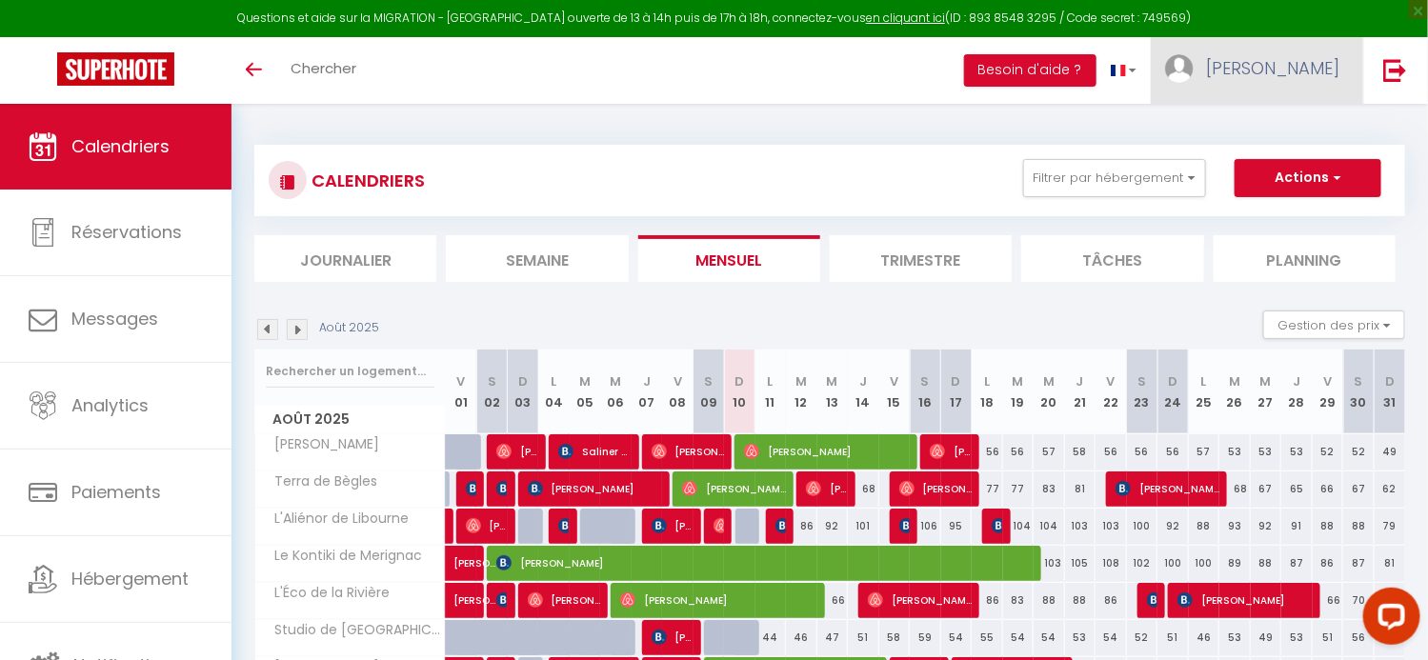
click at [1294, 71] on span "[PERSON_NAME]" at bounding box center [1272, 68] width 133 height 24
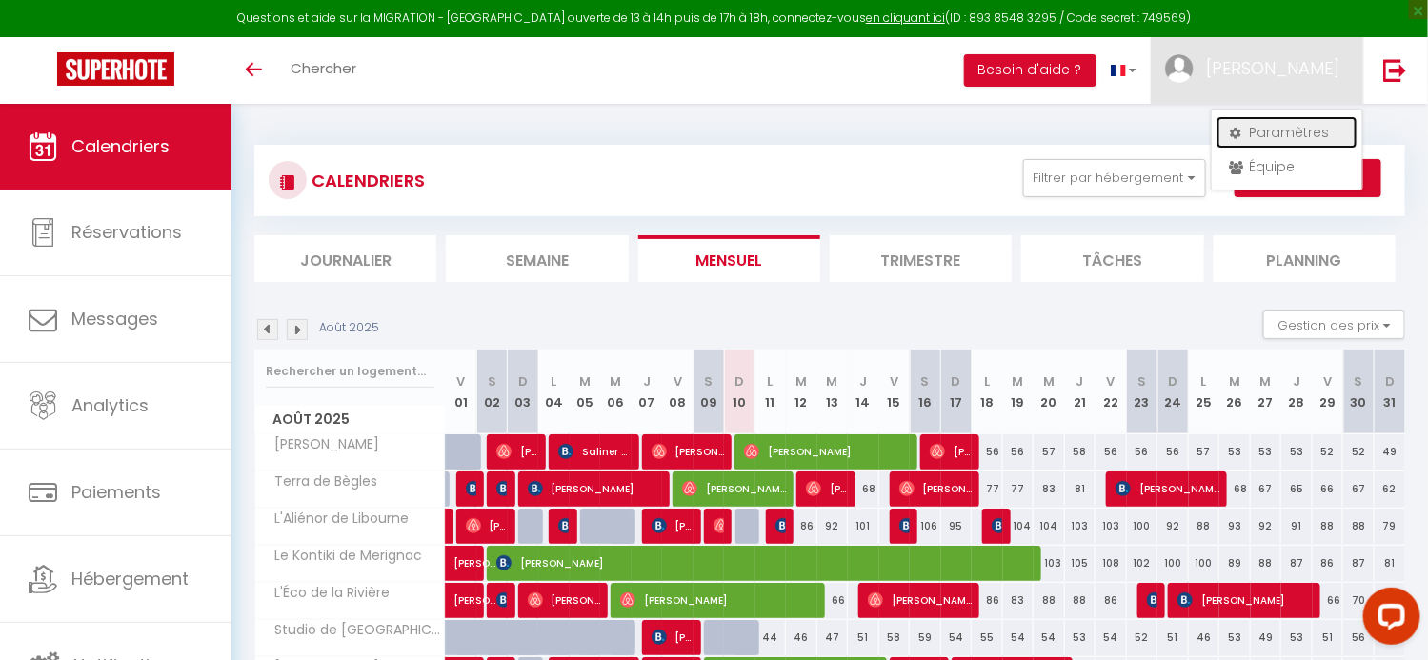
click at [1295, 131] on link "Paramètres" at bounding box center [1287, 132] width 141 height 32
select select "fr"
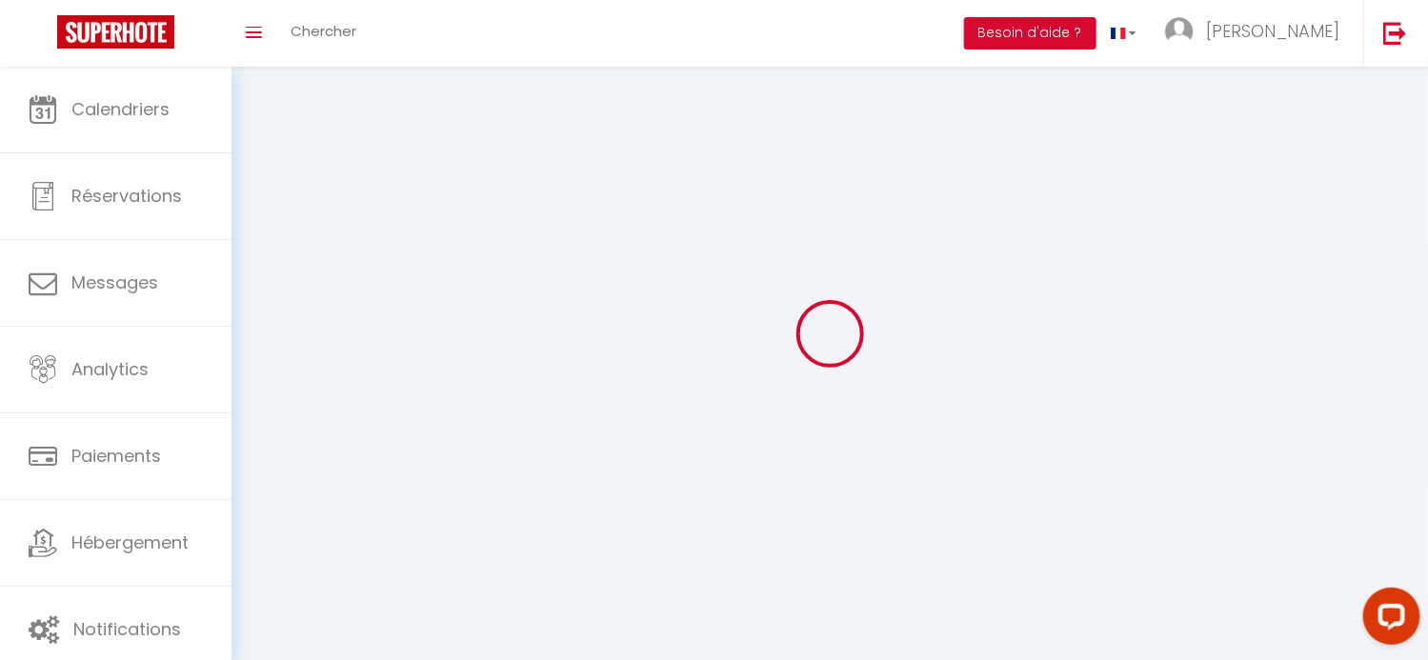
type input "[PERSON_NAME]"
type input "LE BOURSE"
type input "0678689284"
type input "[STREET_ADDRESS]"
type input "33360"
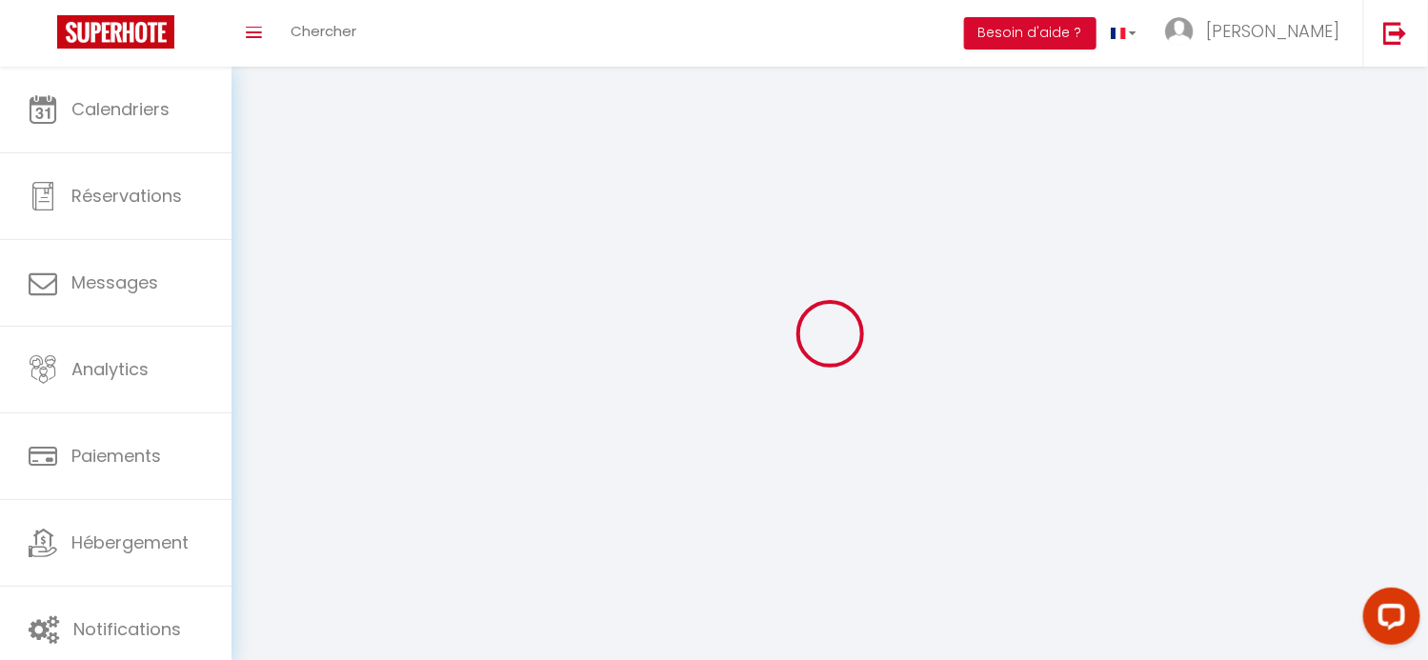
type input "LIGNAN DE [GEOGRAPHIC_DATA]"
type input "RTPfbUTkT2ZBPVcEby7Eickv0"
type input "Z1hrgIjN1ayNiS9TZwnxbwBna"
type input "[URL][DOMAIN_NAME]"
select select "28"
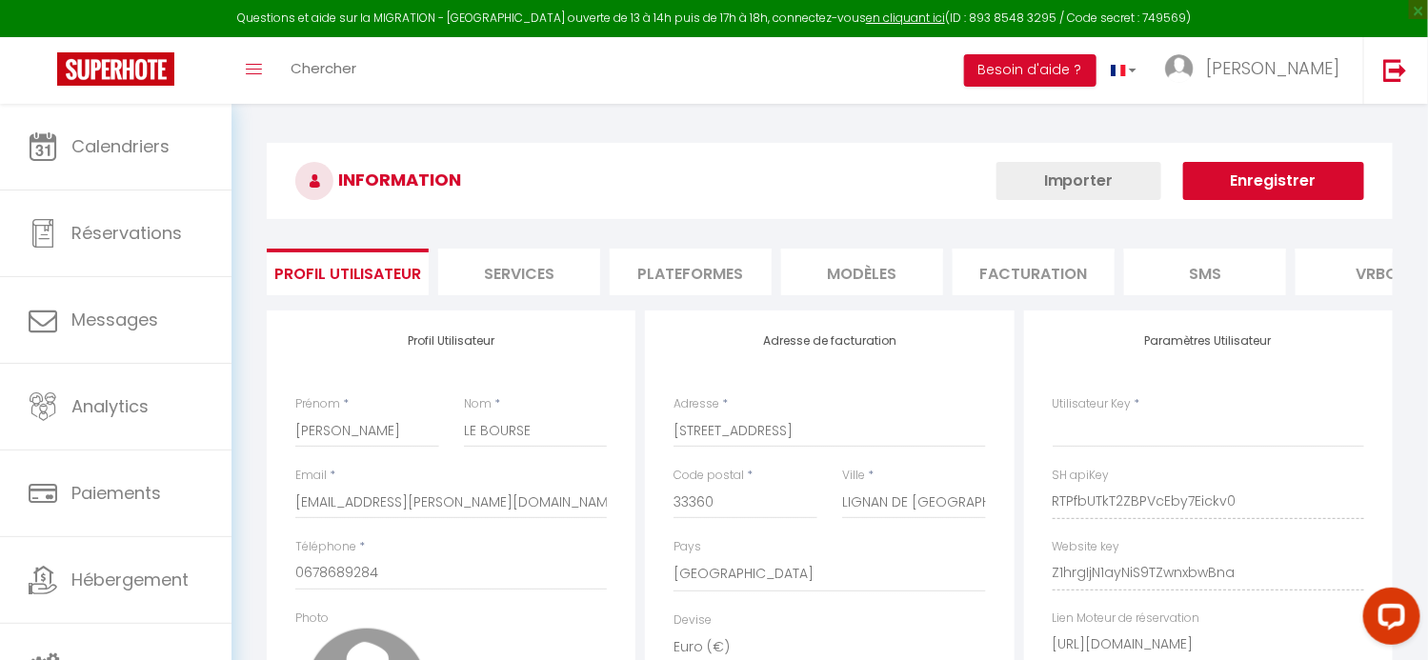
type input "RTPfbUTkT2ZBPVcEby7Eickv0"
type input "Z1hrgIjN1ayNiS9TZwnxbwBna"
type input "[URL][DOMAIN_NAME]"
select select "fr"
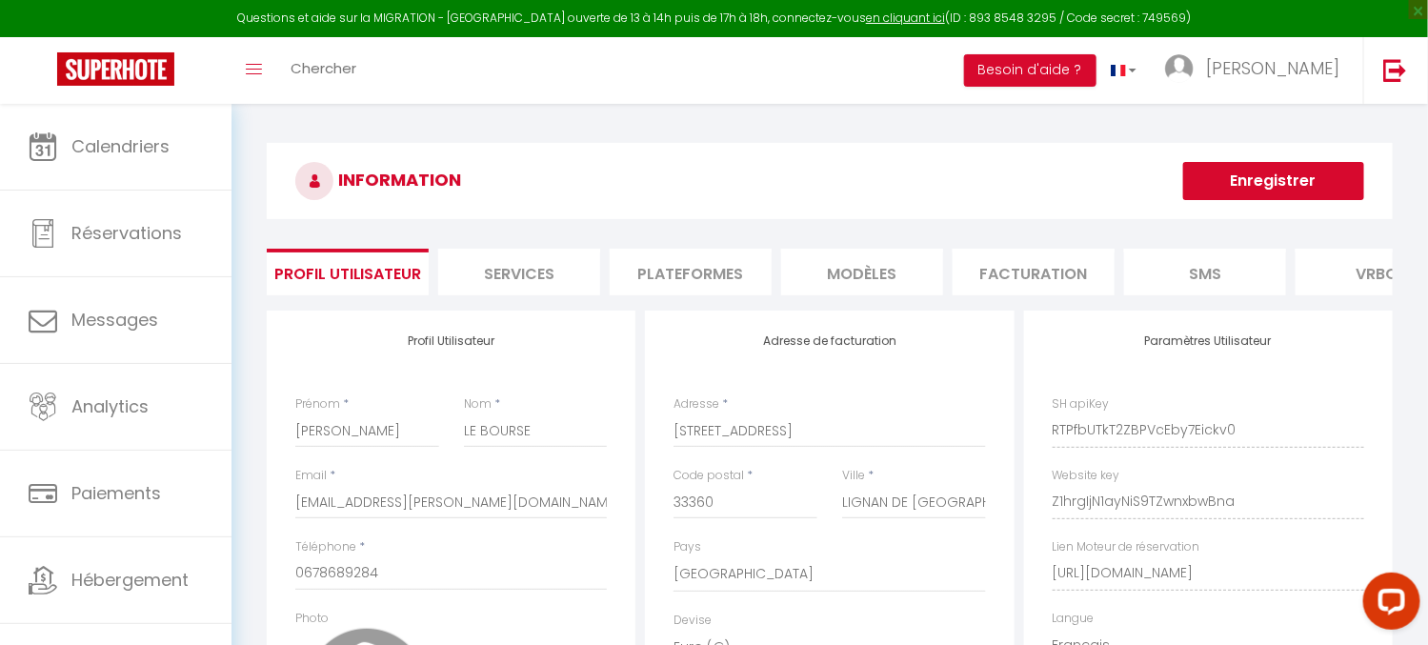
click at [631, 277] on li "Plateformes" at bounding box center [691, 272] width 162 height 47
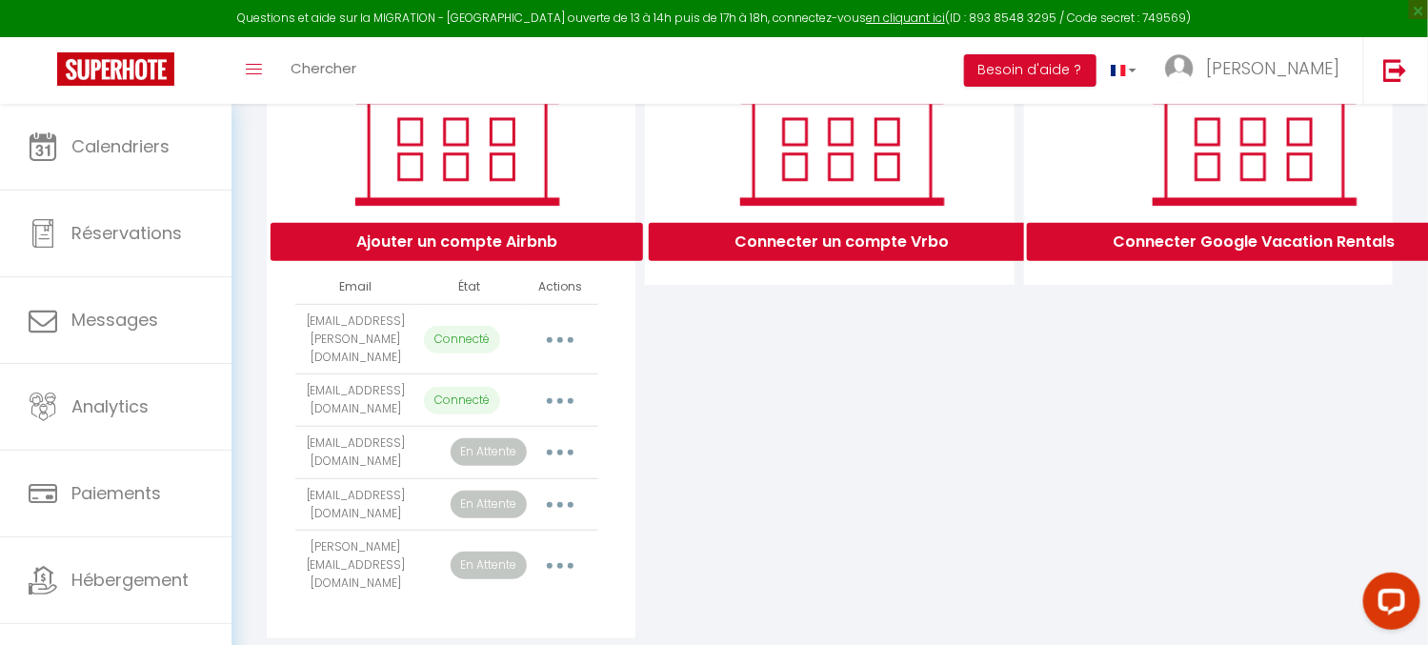
scroll to position [327, 0]
